Goal: Participate in discussion: Engage in conversation with other users on a specific topic

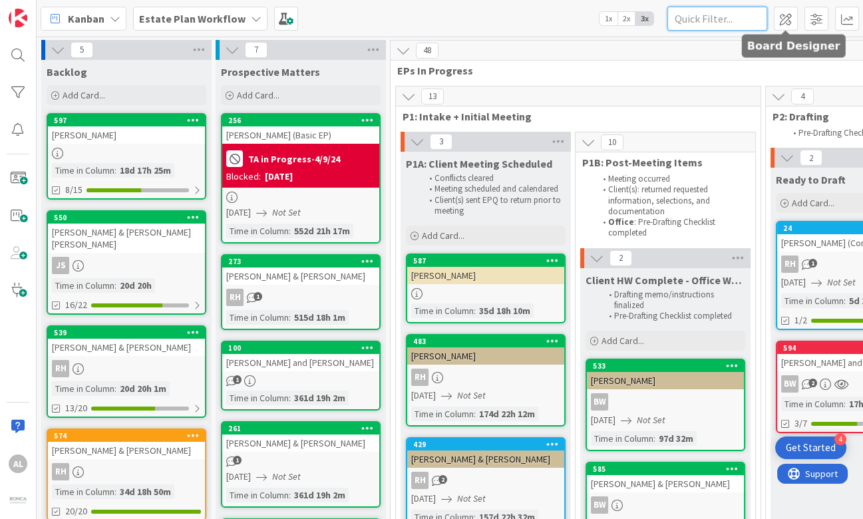
click at [760, 9] on input "text" at bounding box center [717, 19] width 100 height 24
type input "Bhare"
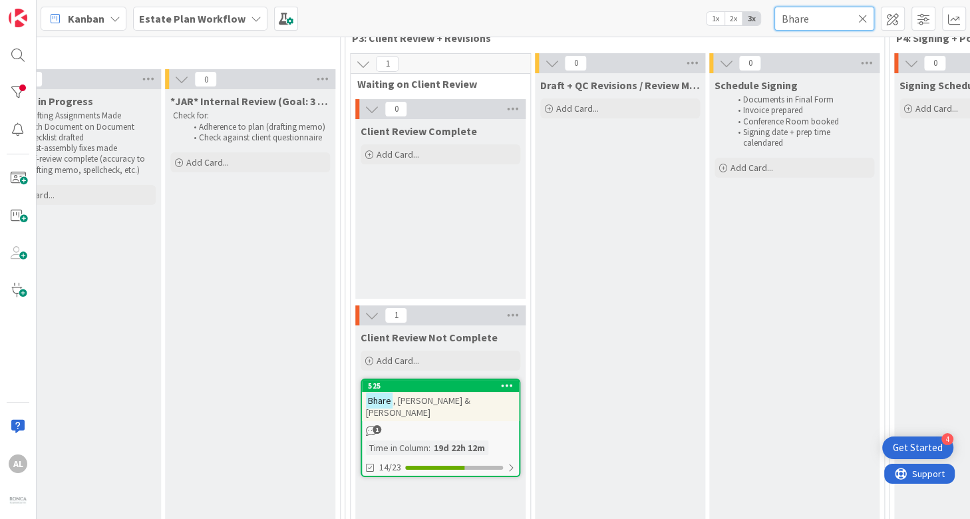
scroll to position [90, 954]
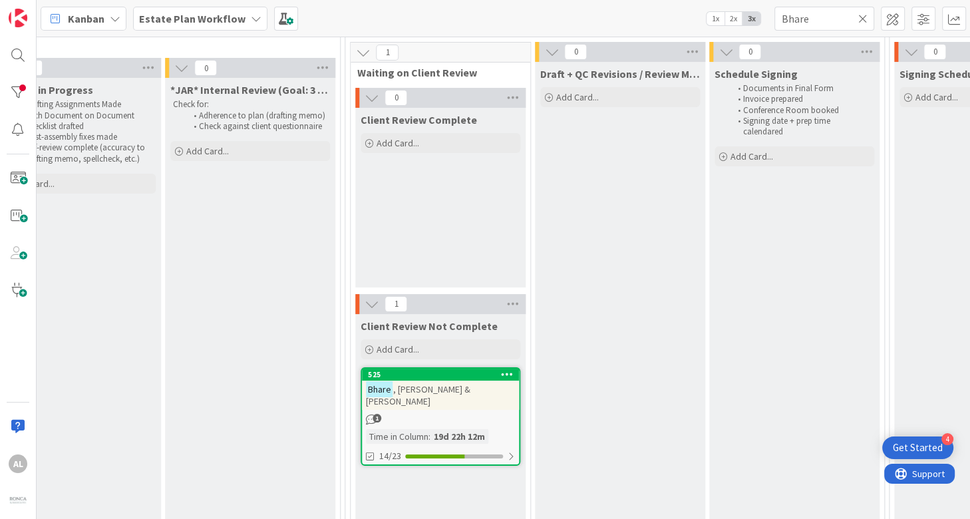
click at [473, 414] on div "1" at bounding box center [440, 419] width 157 height 11
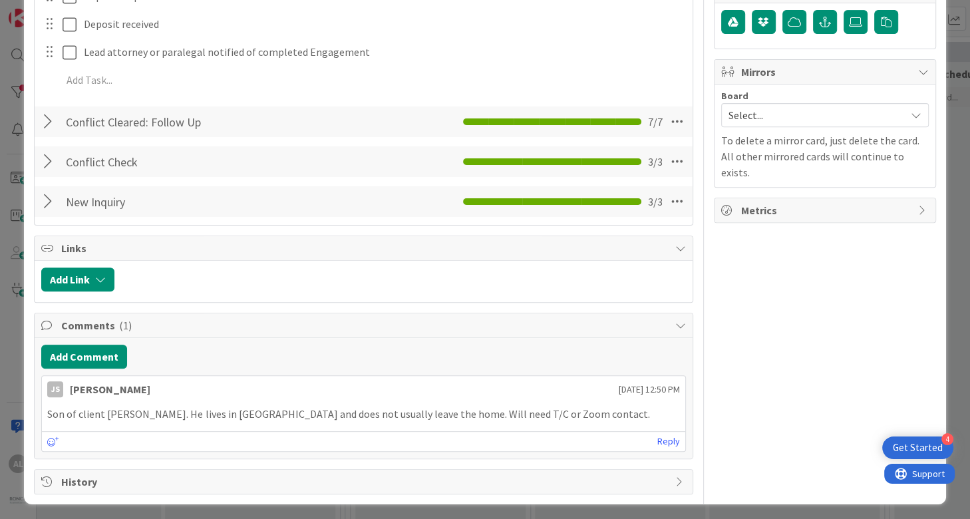
scroll to position [200, 0]
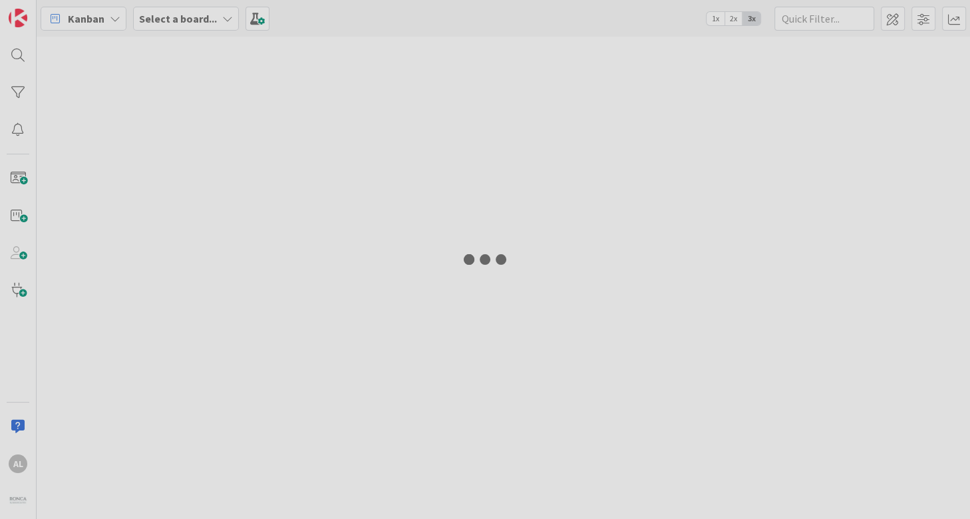
type input "Bhare"
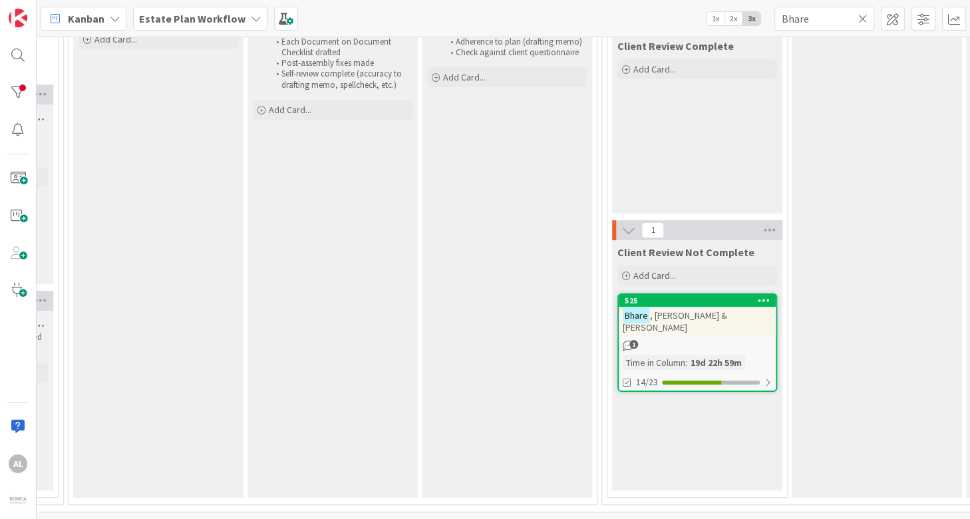
scroll to position [174, 921]
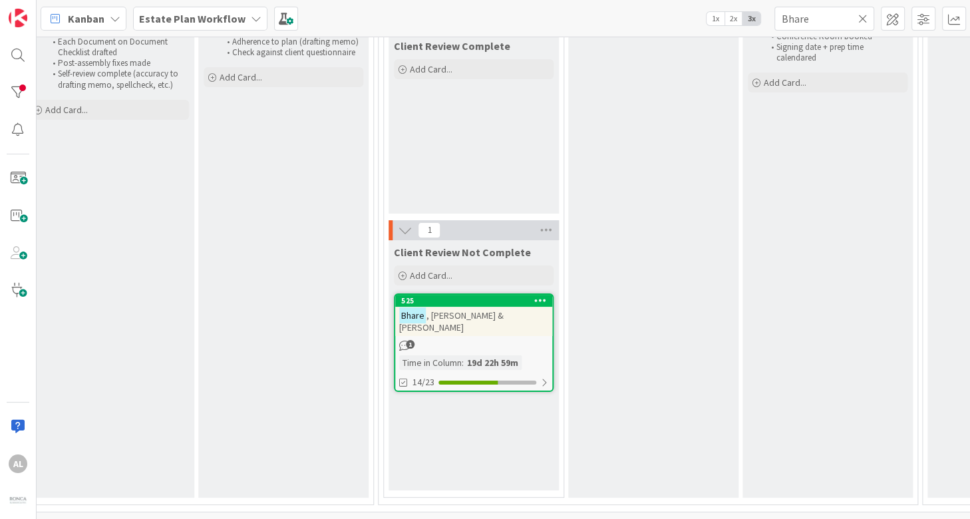
click at [517, 311] on div "[PERSON_NAME] & [PERSON_NAME]" at bounding box center [473, 321] width 157 height 29
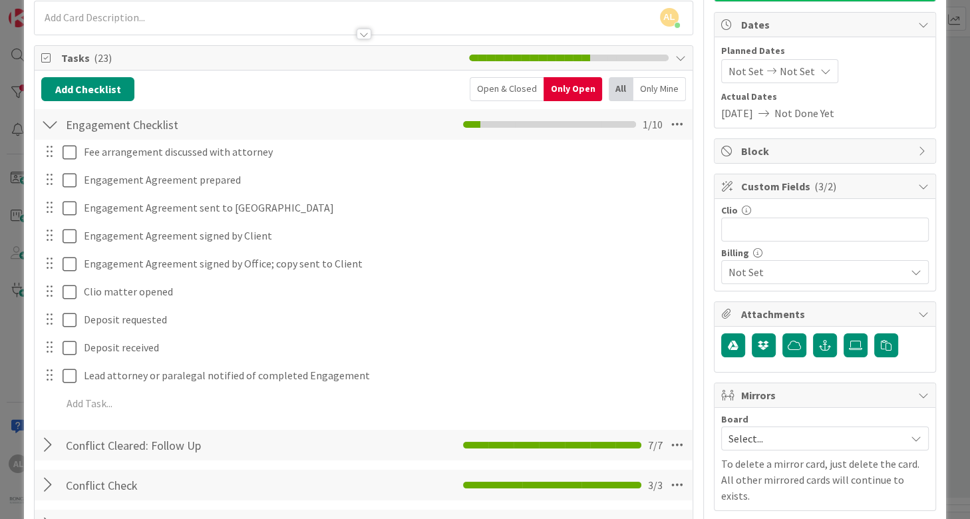
scroll to position [421, 0]
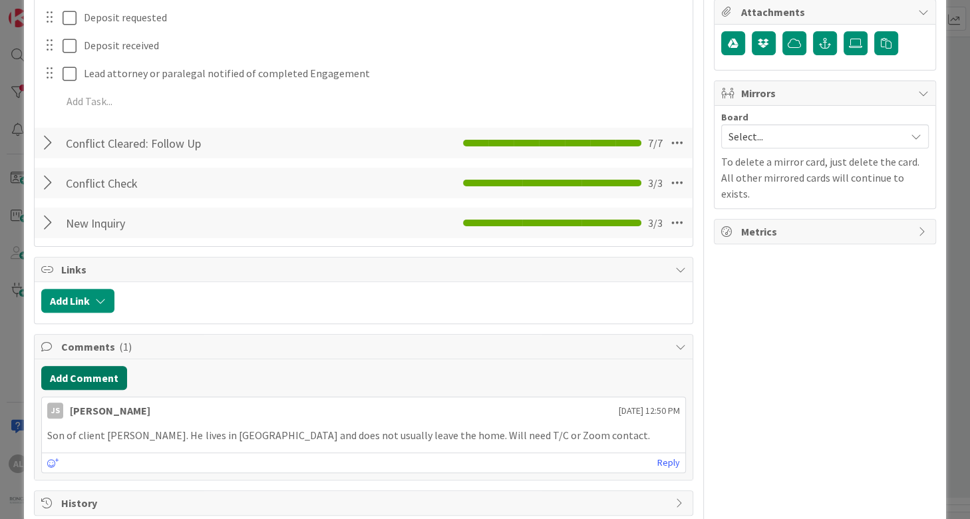
click at [95, 381] on button "Add Comment" at bounding box center [84, 378] width 86 height 24
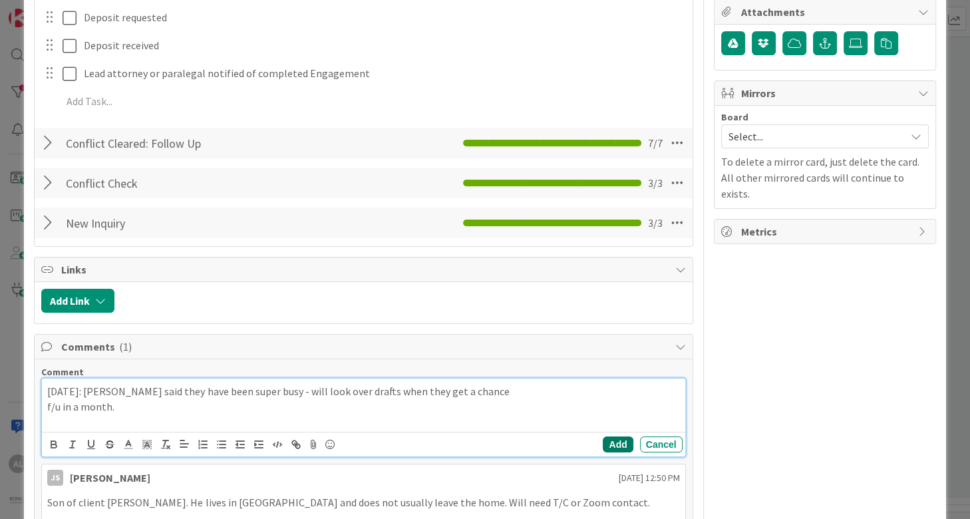
click at [610, 440] on button "Add" at bounding box center [618, 444] width 30 height 16
